Goal: Obtain resource: Obtain resource

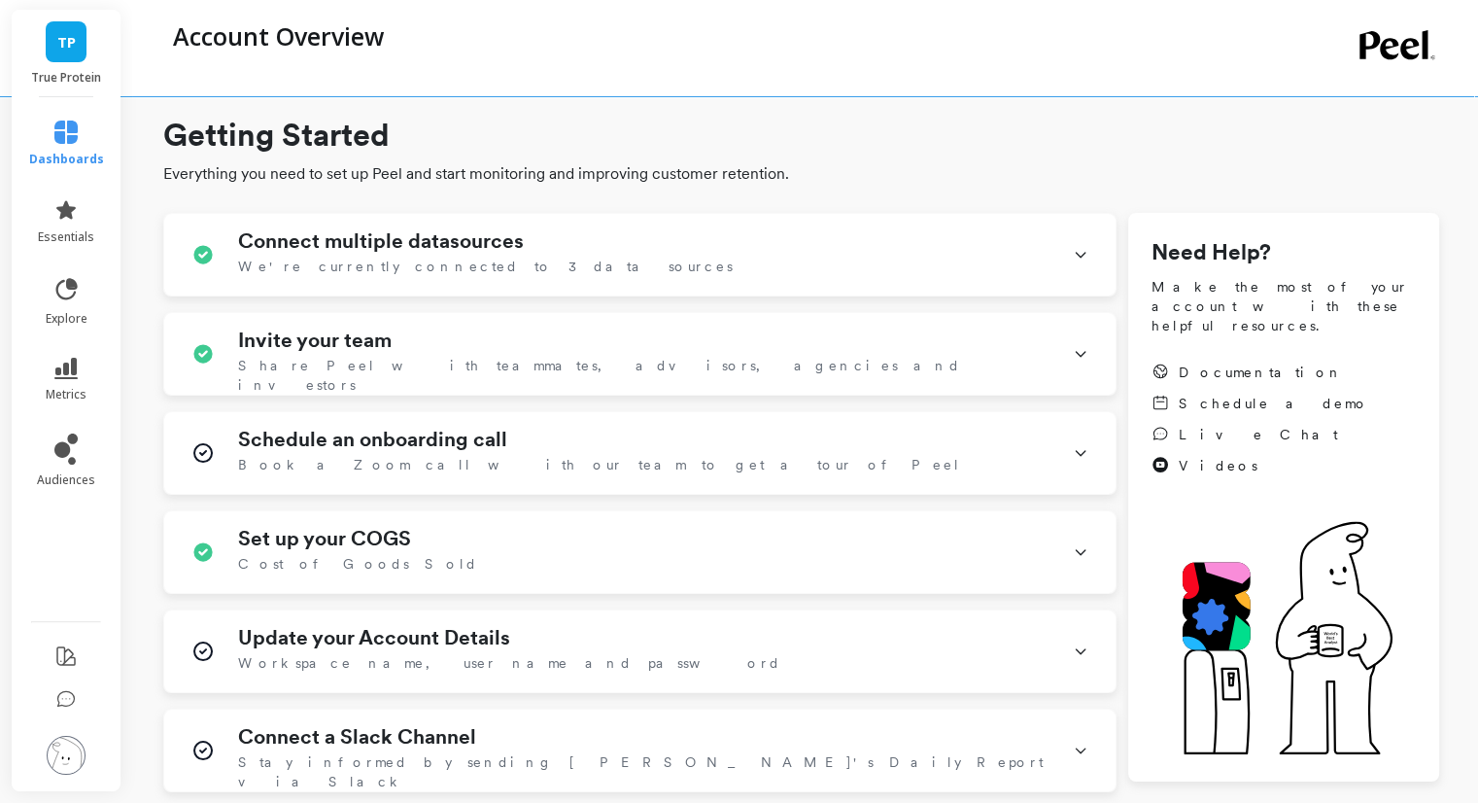
click at [73, 751] on img at bounding box center [66, 755] width 39 height 39
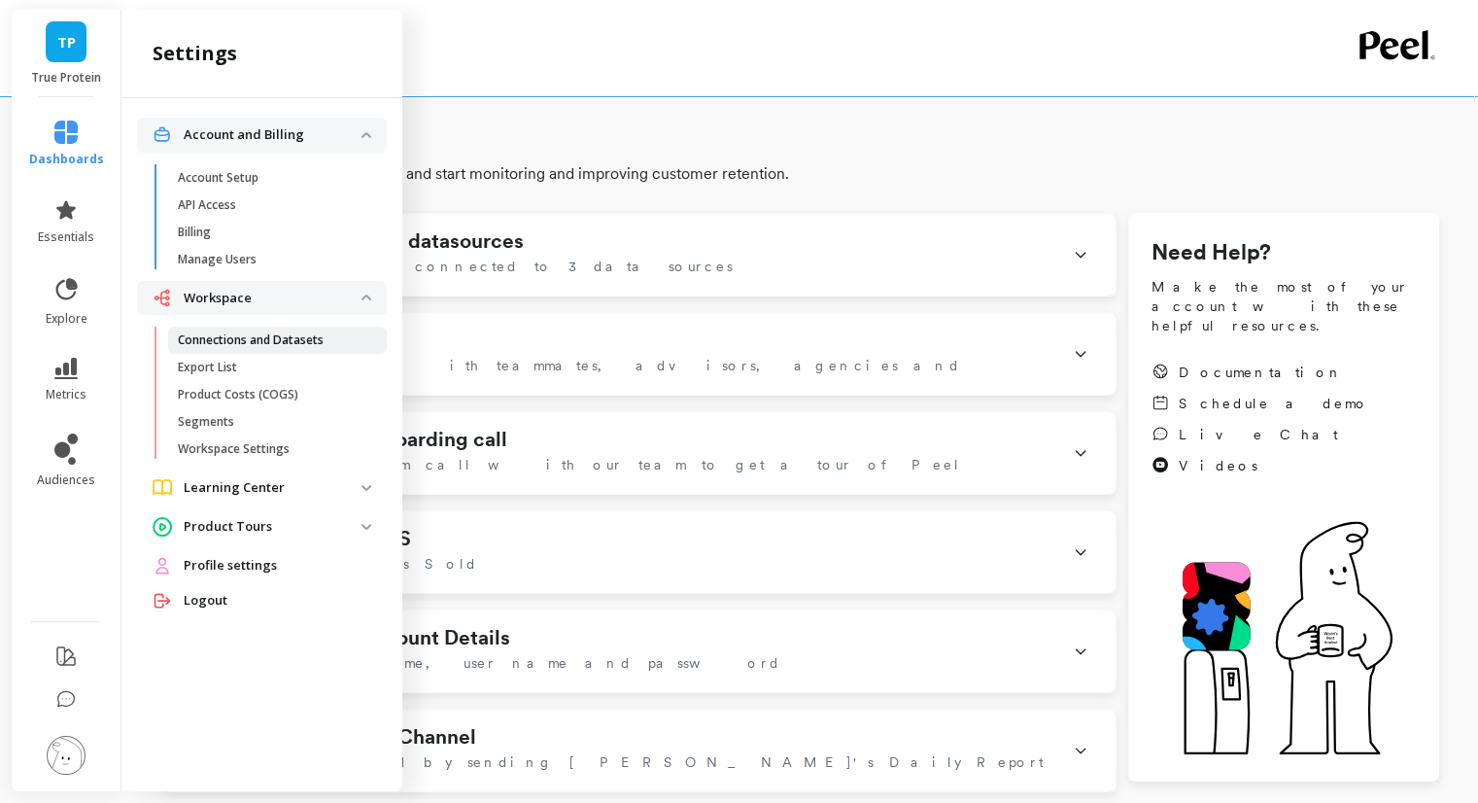
click at [315, 335] on p "Connections and Datasets" at bounding box center [251, 340] width 146 height 16
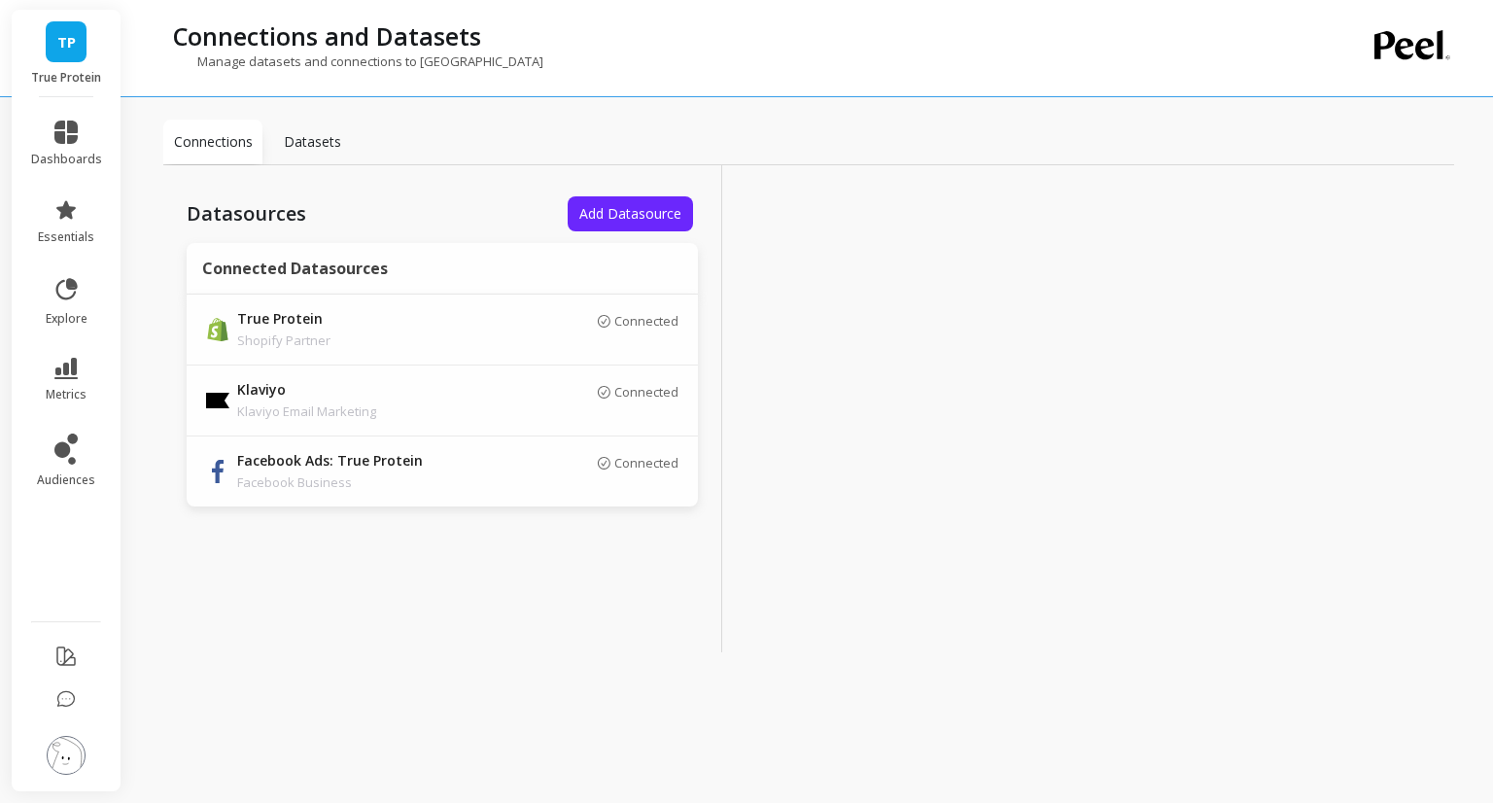
click at [323, 159] on div "Datasets" at bounding box center [311, 142] width 99 height 45
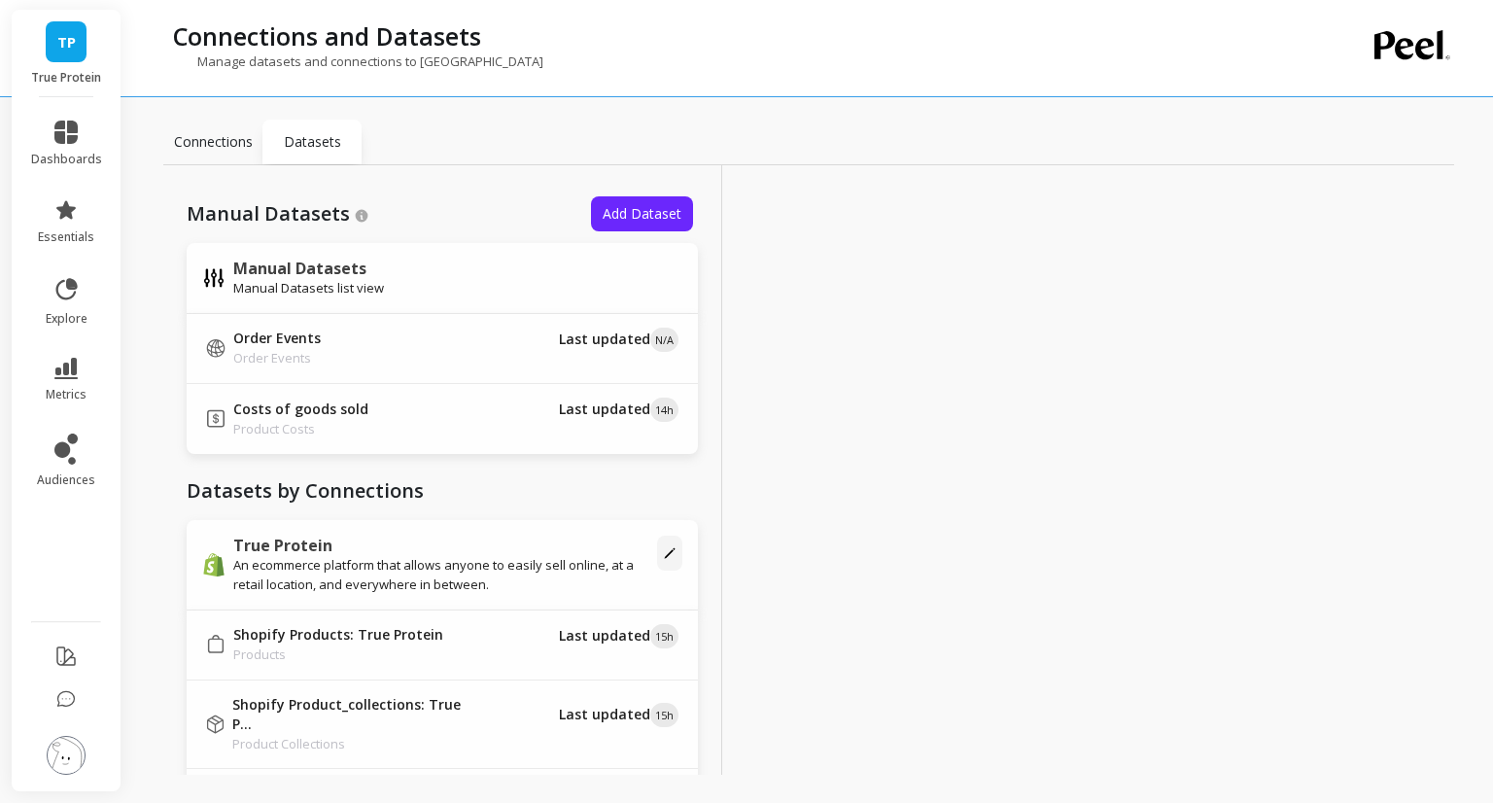
click at [204, 134] on p "Connections" at bounding box center [213, 141] width 79 height 19
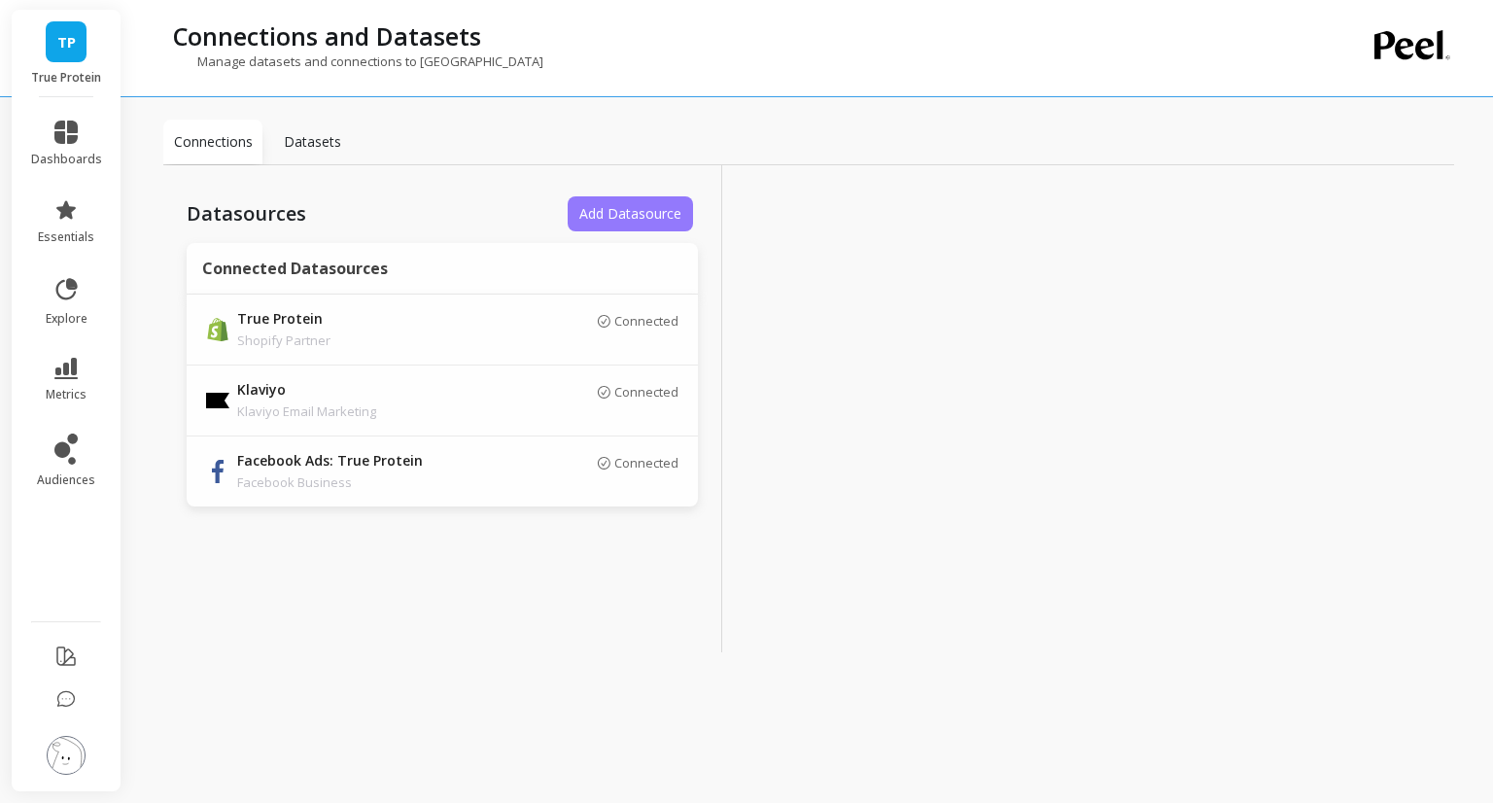
click at [666, 219] on span "Add Datasource" at bounding box center [630, 213] width 102 height 18
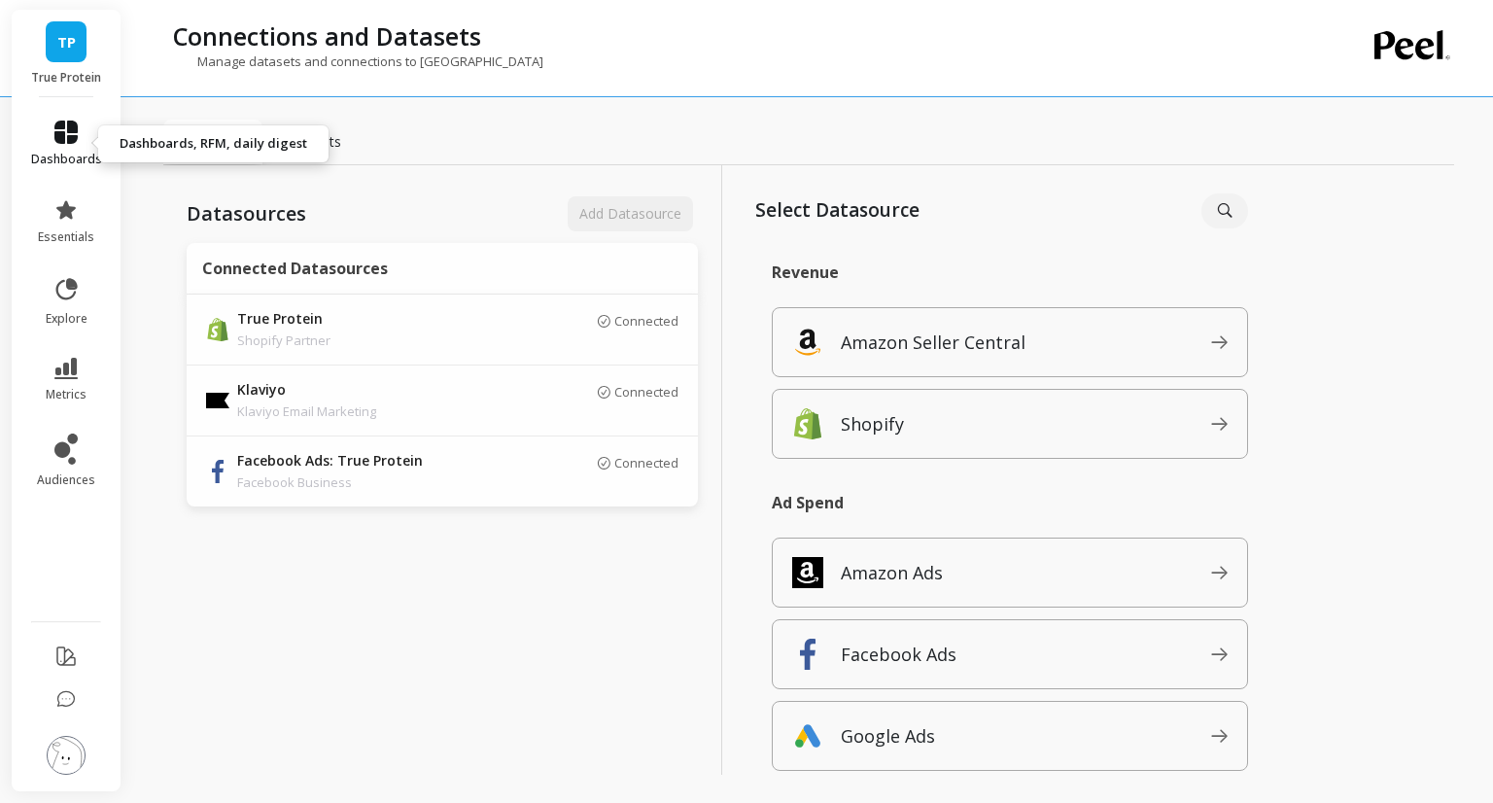
click at [54, 137] on icon at bounding box center [65, 132] width 23 height 23
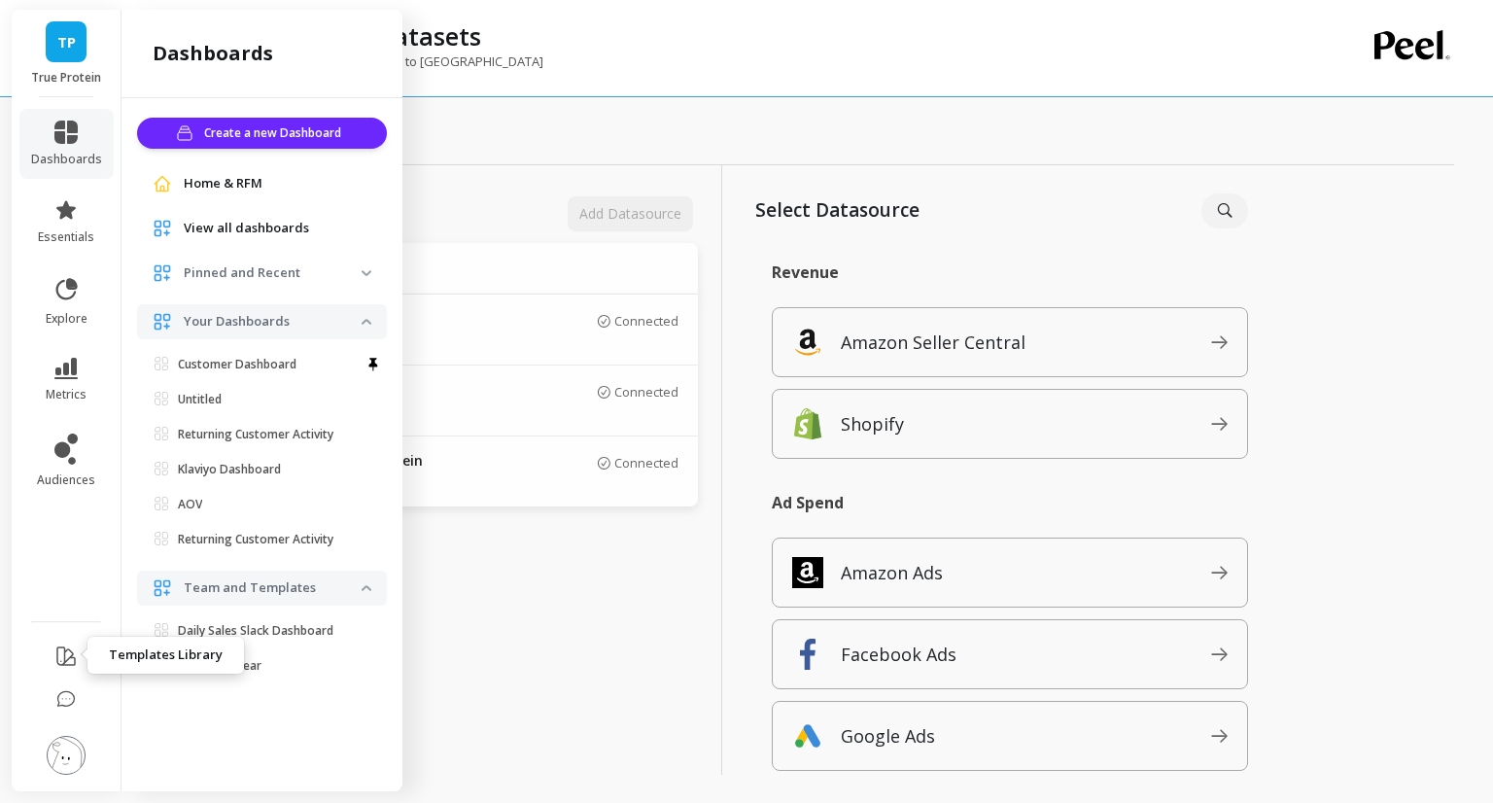
click at [66, 644] on icon at bounding box center [65, 655] width 23 height 23
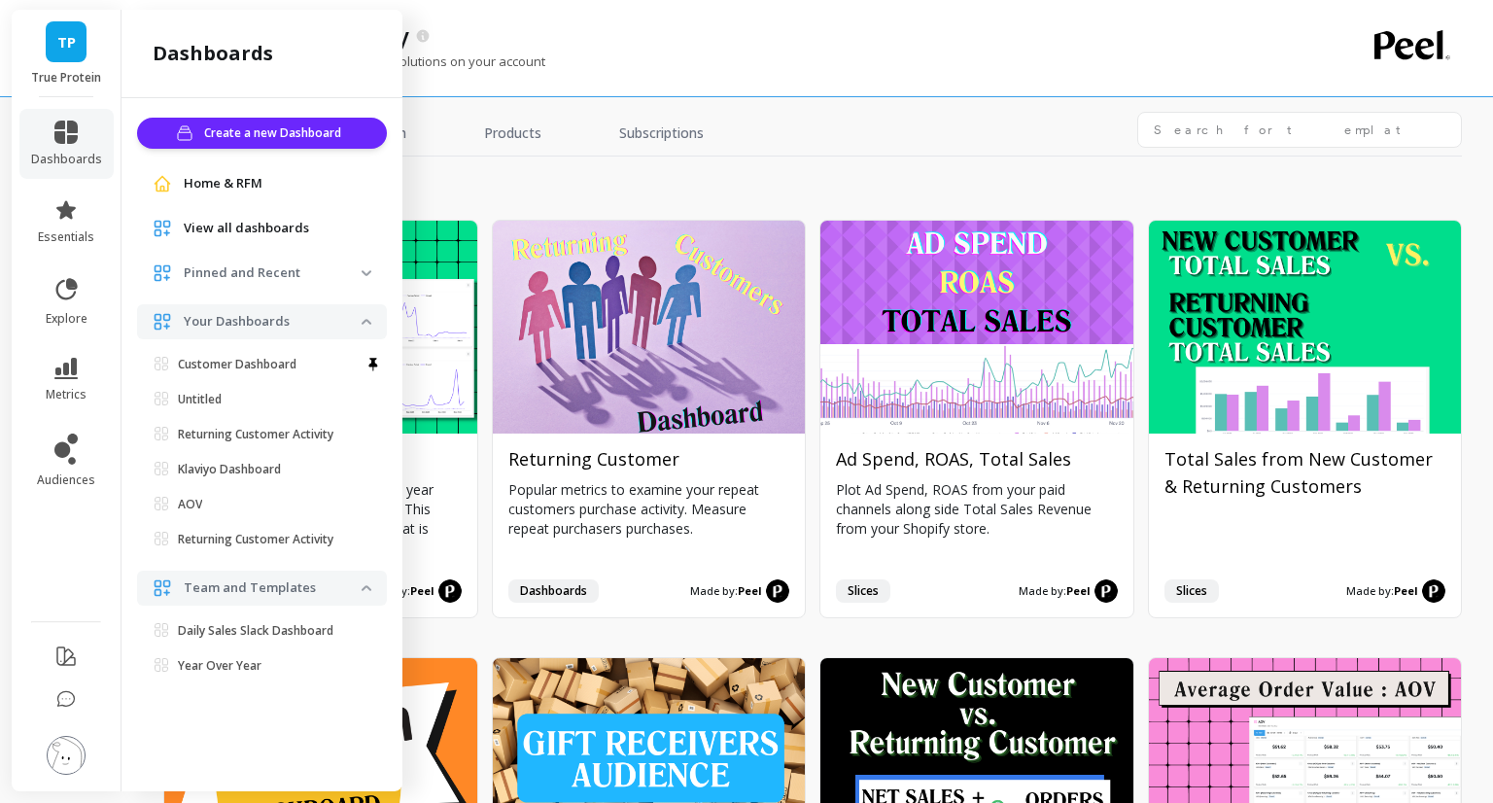
click at [741, 82] on div "Get inspired and install template solutions on your account" at bounding box center [728, 70] width 1131 height 37
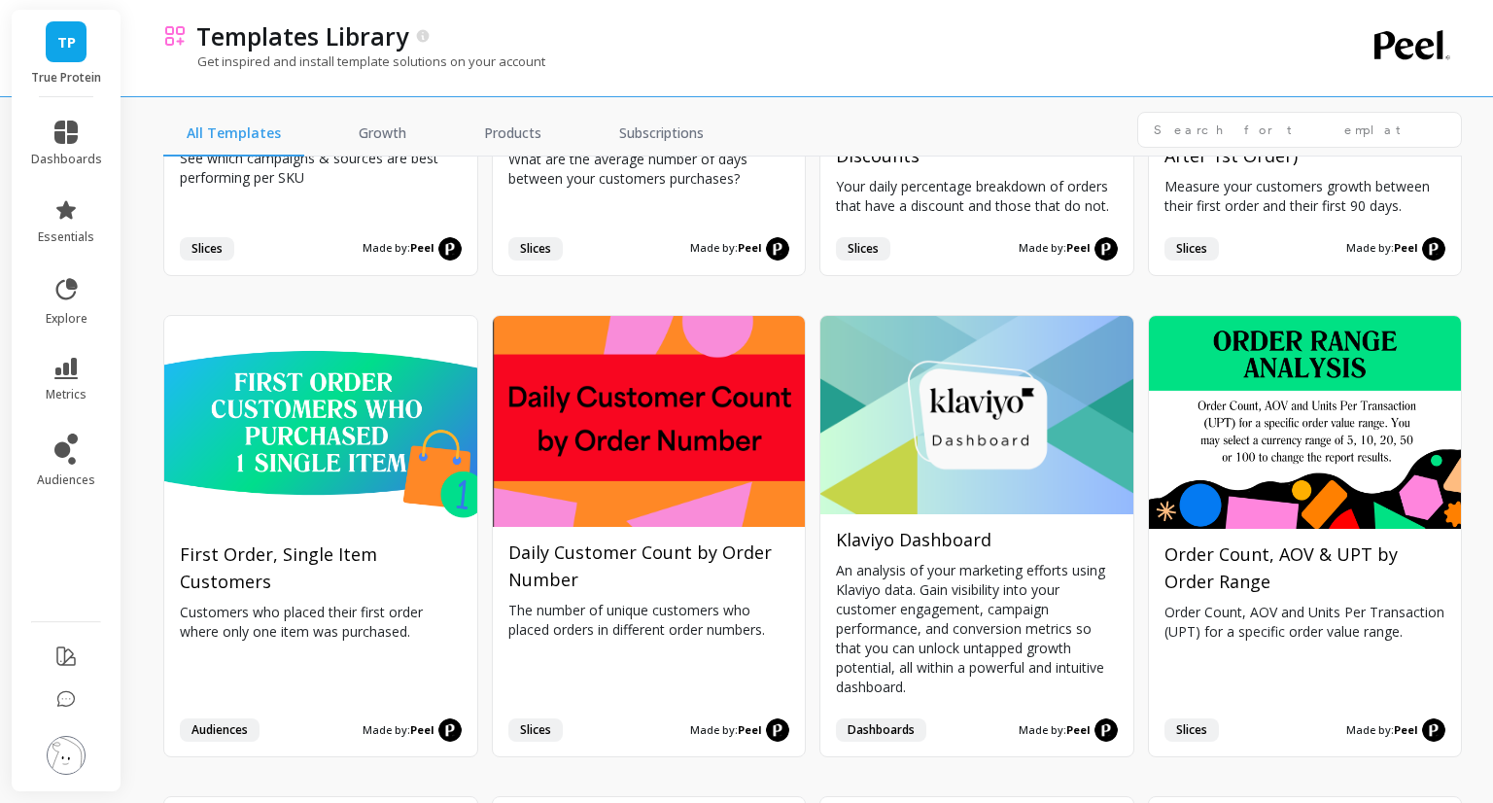
scroll to position [2733, 0]
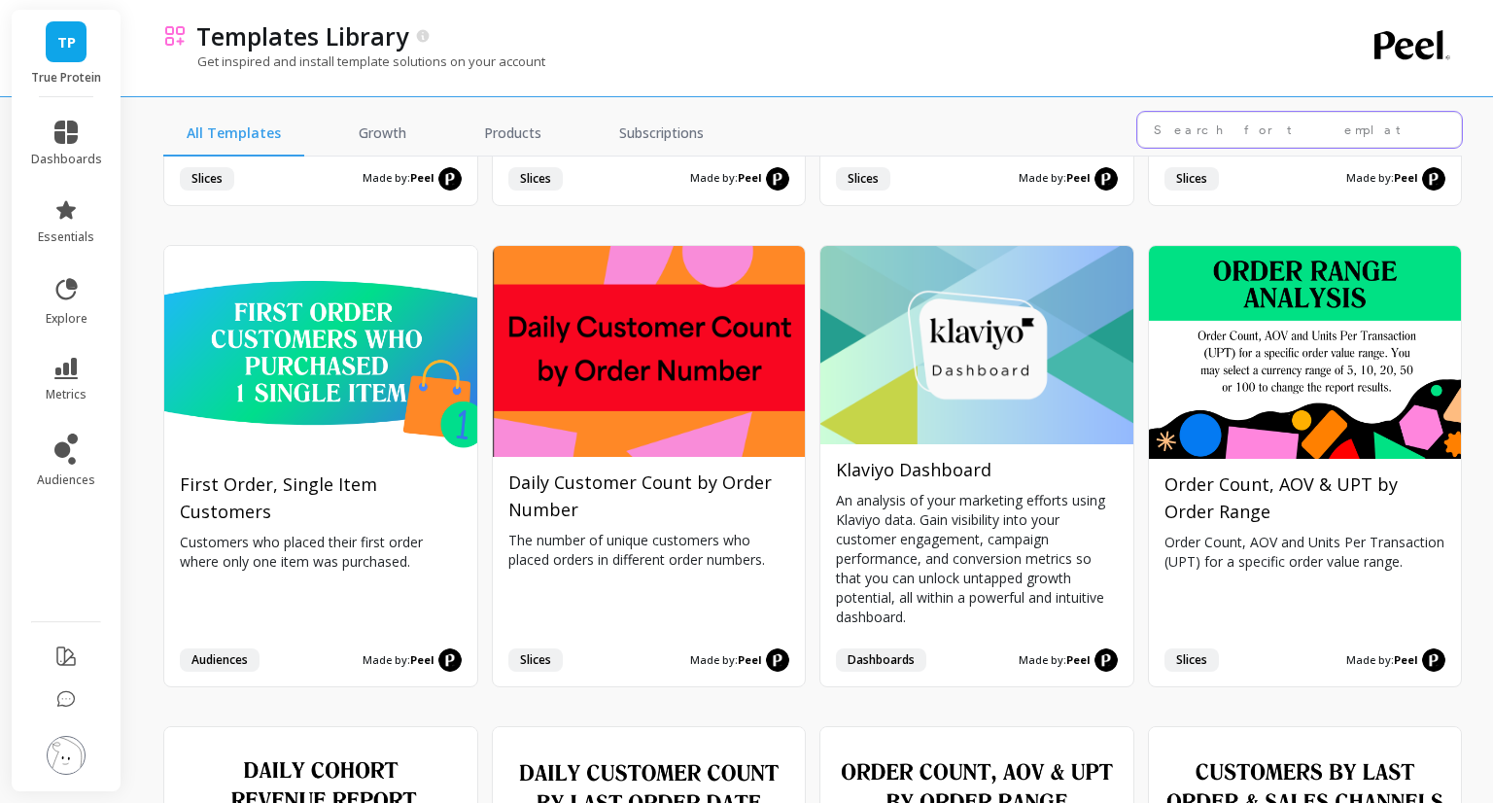
click at [1167, 125] on input "text" at bounding box center [1299, 130] width 325 height 36
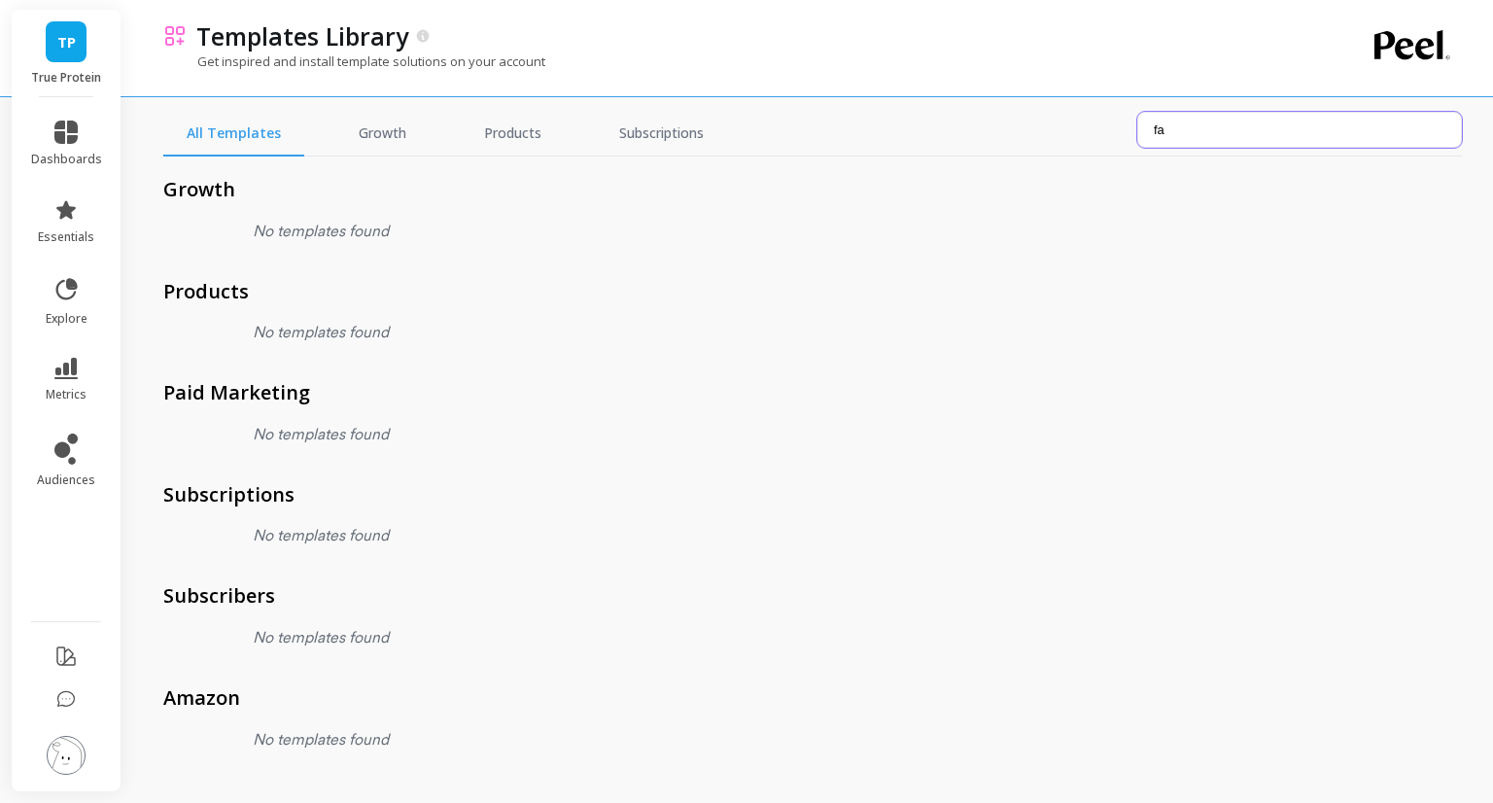
scroll to position [0, 0]
click at [1249, 144] on input "facebook" at bounding box center [1299, 130] width 325 height 36
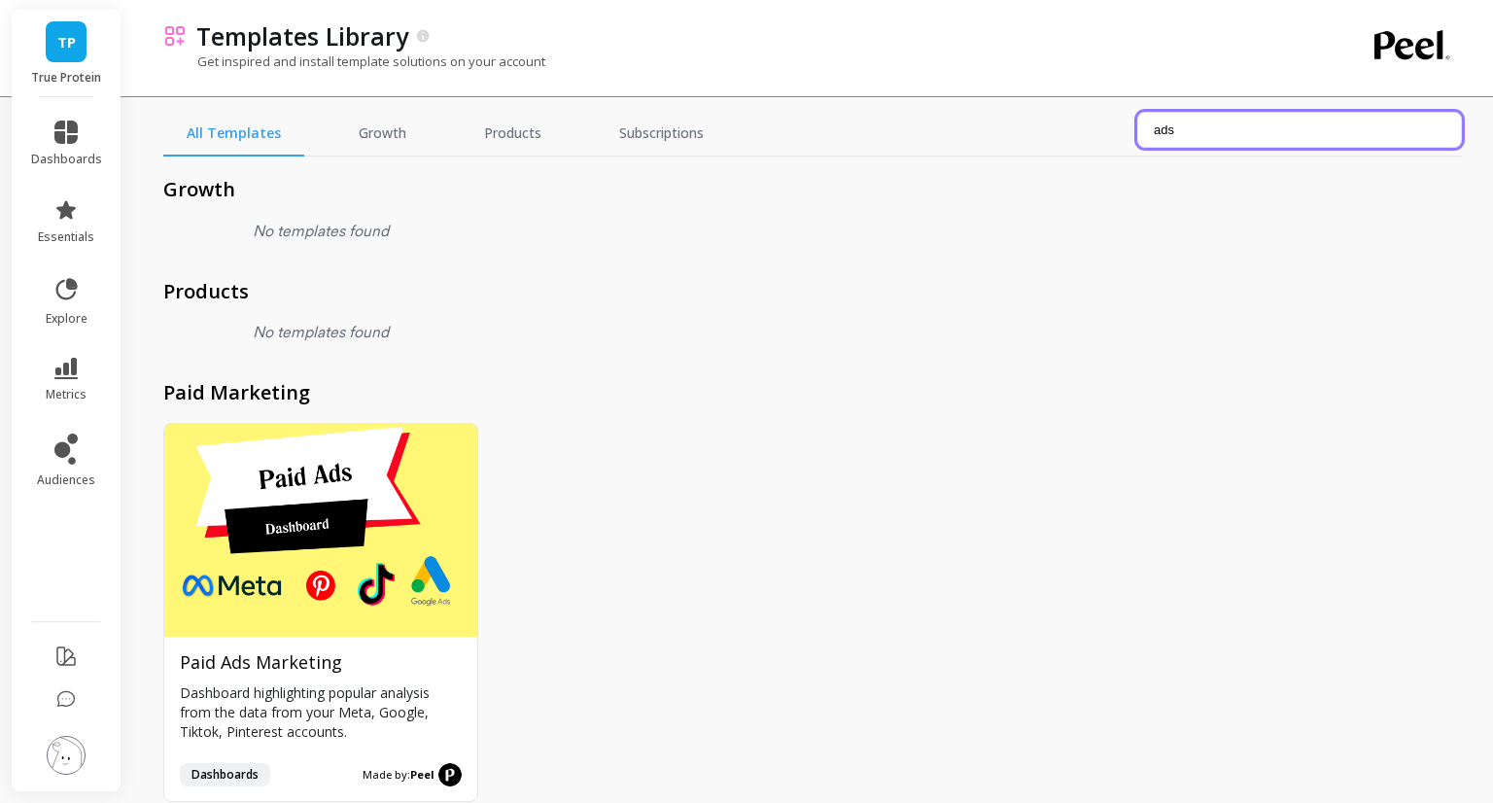
type input "ads"
click at [475, 606] on div "Install Paid Ads Marketing Dashboard highlighting popular analysis from the dat…" at bounding box center [812, 613] width 1298 height 380
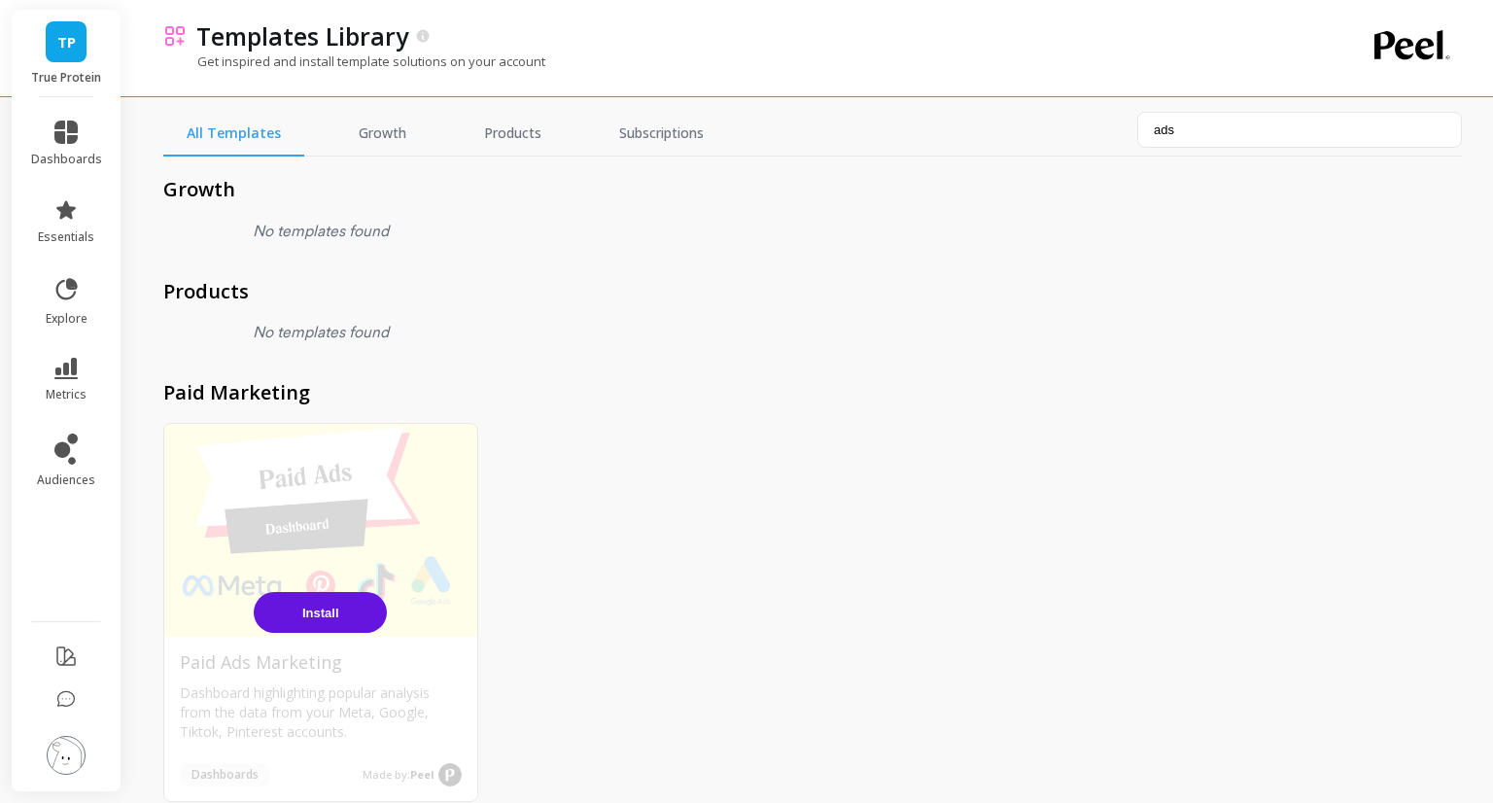
click at [431, 606] on div "Install" at bounding box center [320, 613] width 313 height 378
click at [354, 607] on button "Install" at bounding box center [320, 612] width 133 height 41
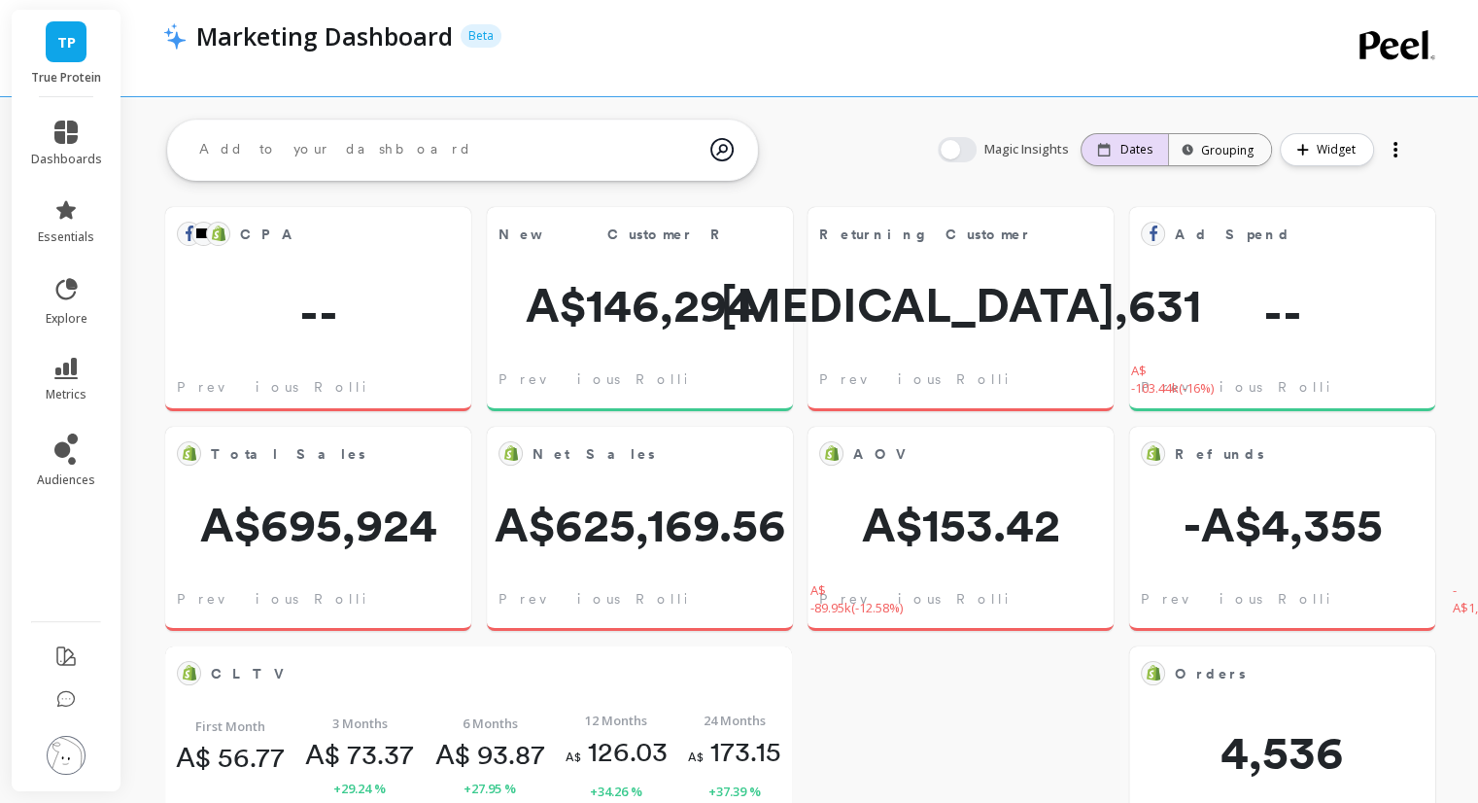
click at [1120, 151] on div "Dates" at bounding box center [1124, 150] width 55 height 16
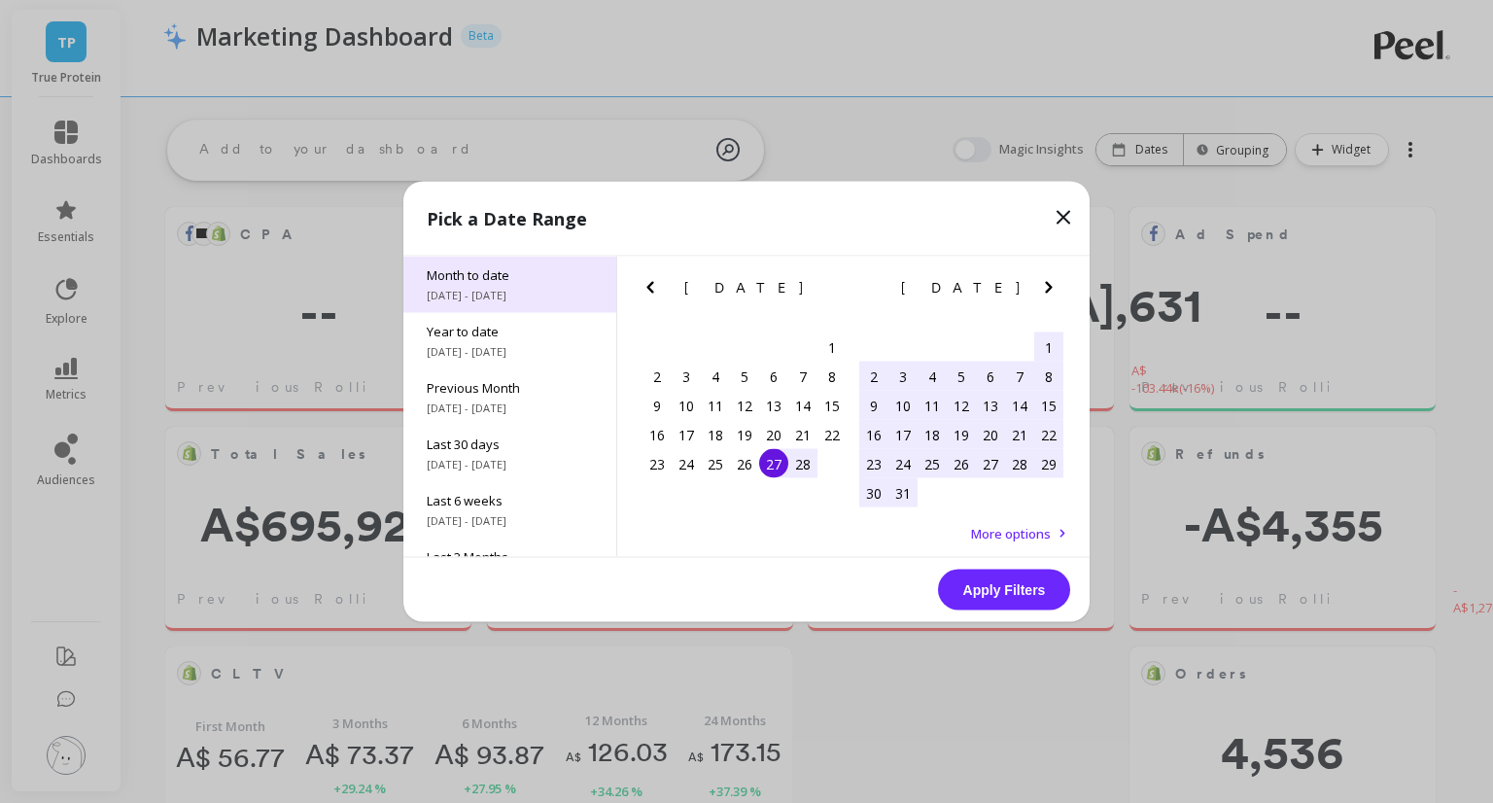
click at [498, 285] on div "Month to date 8/1/2025 - 8/27/2025" at bounding box center [509, 285] width 213 height 56
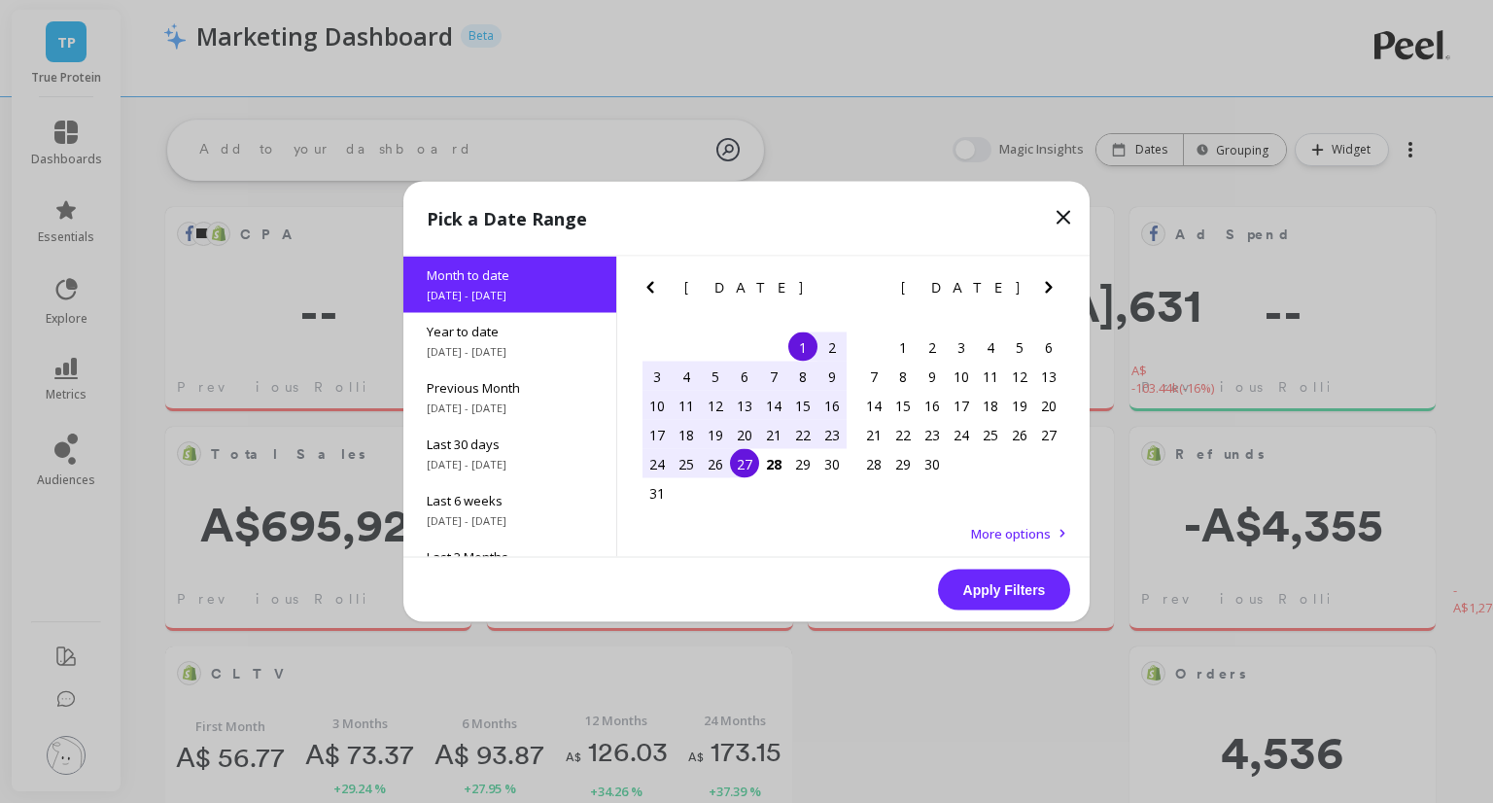
click at [1022, 591] on button "Apply Filters" at bounding box center [1004, 589] width 132 height 41
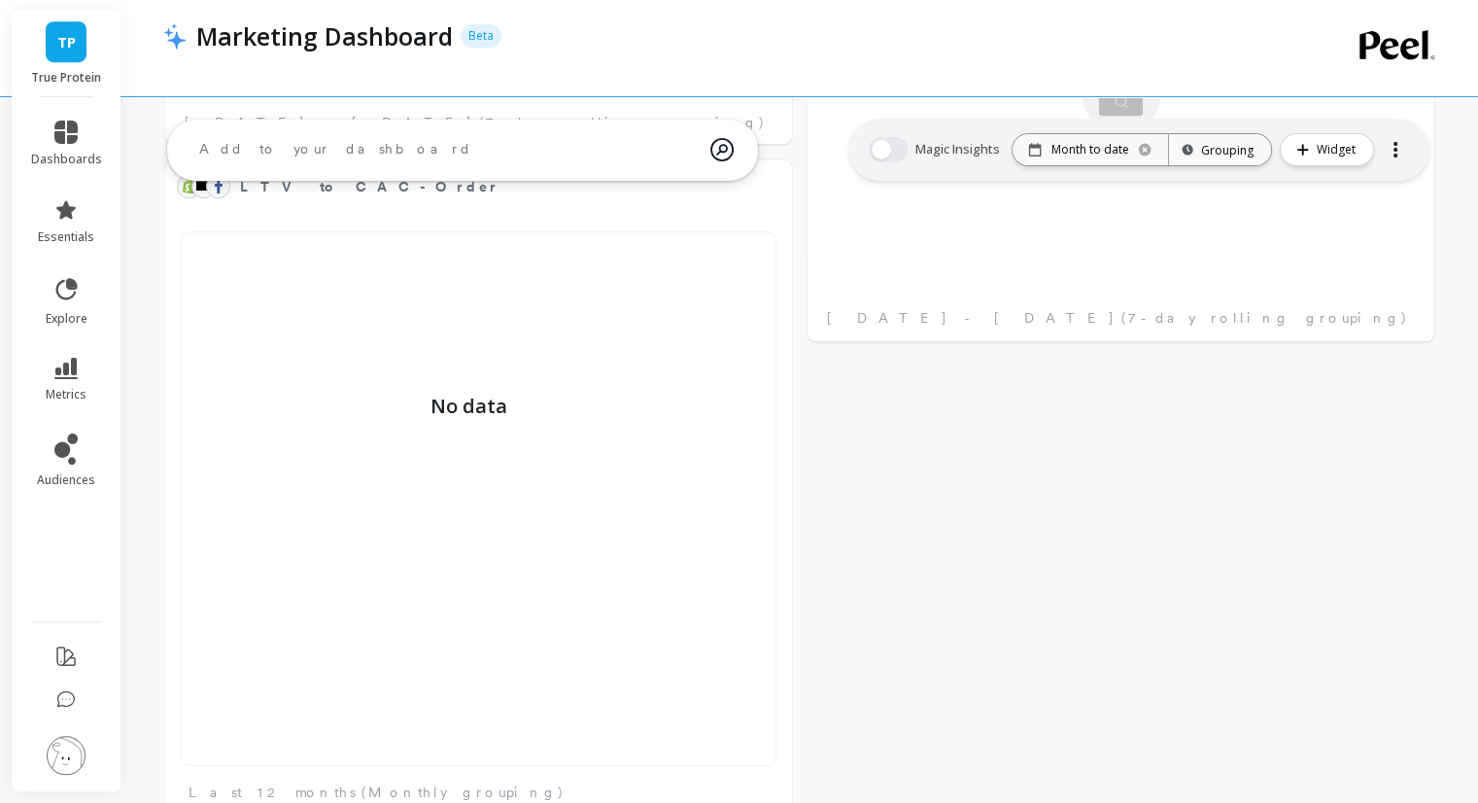
scroll to position [1414, 0]
